Goal: Find specific page/section: Find specific page/section

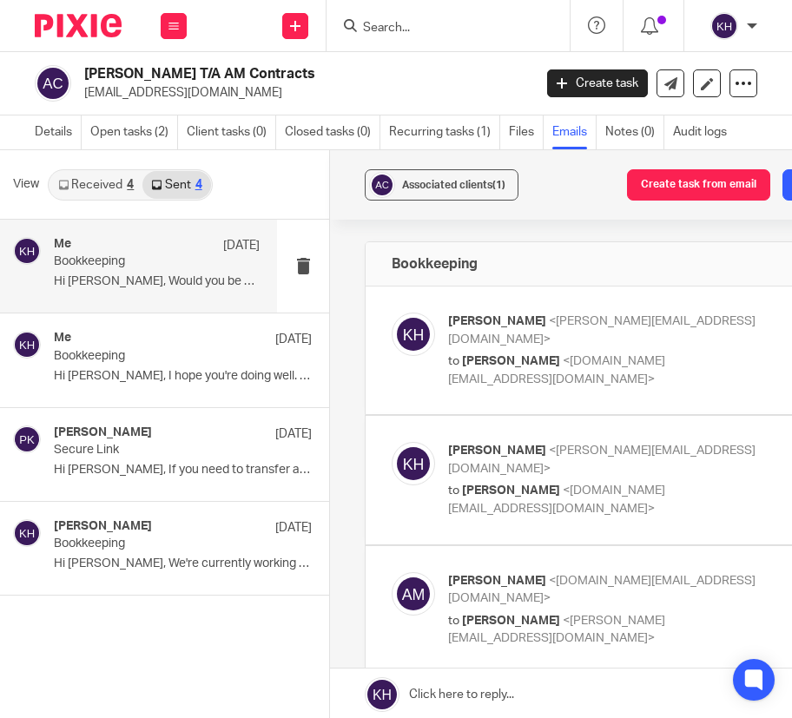
scroll to position [605, 0]
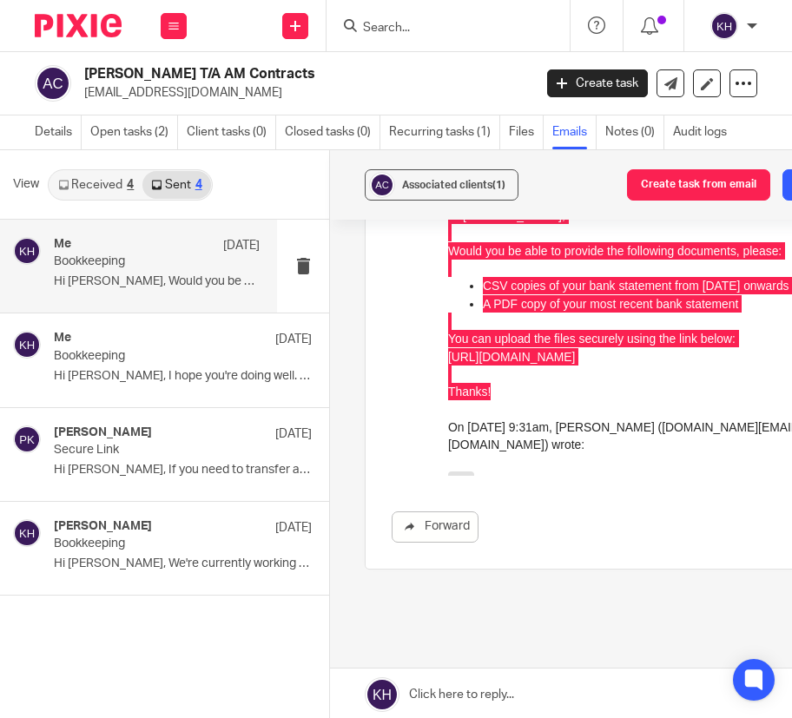
click at [482, 23] on input "Search" at bounding box center [439, 29] width 156 height 16
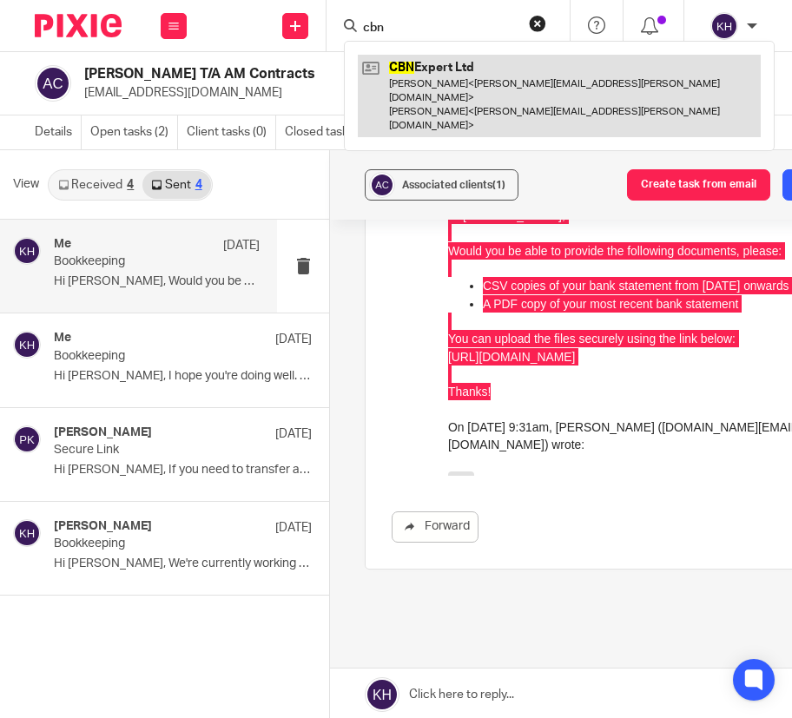
type input "cbn"
click at [483, 69] on link at bounding box center [559, 96] width 403 height 82
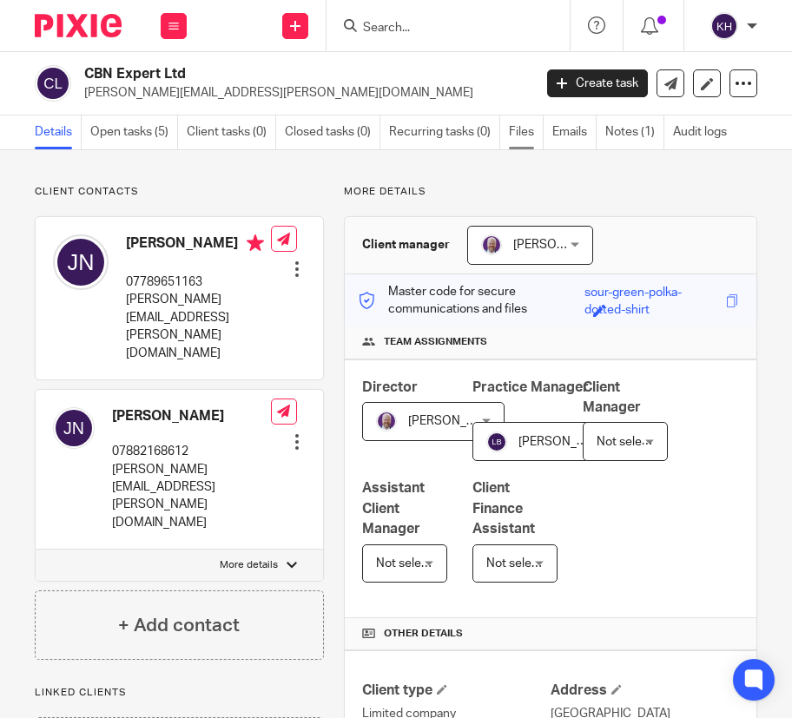
click at [534, 142] on link "Files" at bounding box center [526, 132] width 35 height 34
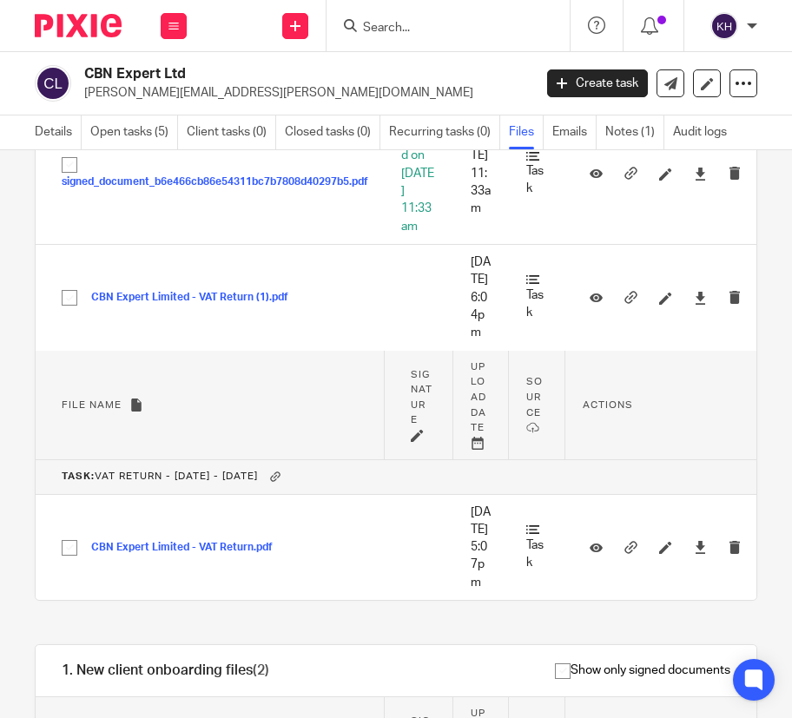
scroll to position [673, 0]
